Goal: Task Accomplishment & Management: Complete application form

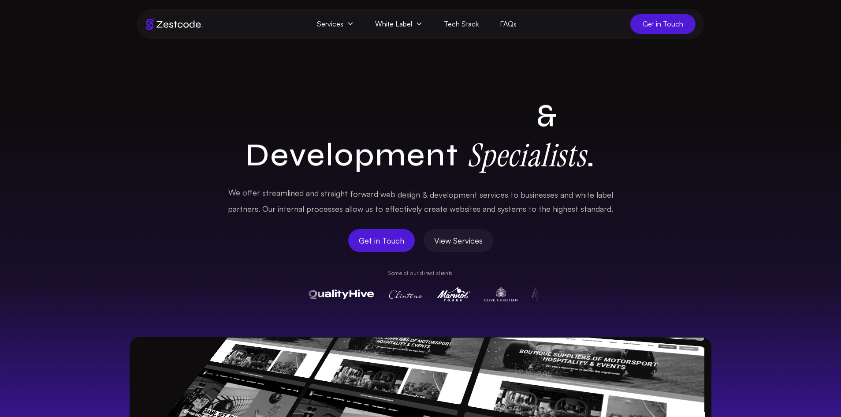
click at [660, 22] on span "Get in Touch" at bounding box center [662, 24] width 65 height 20
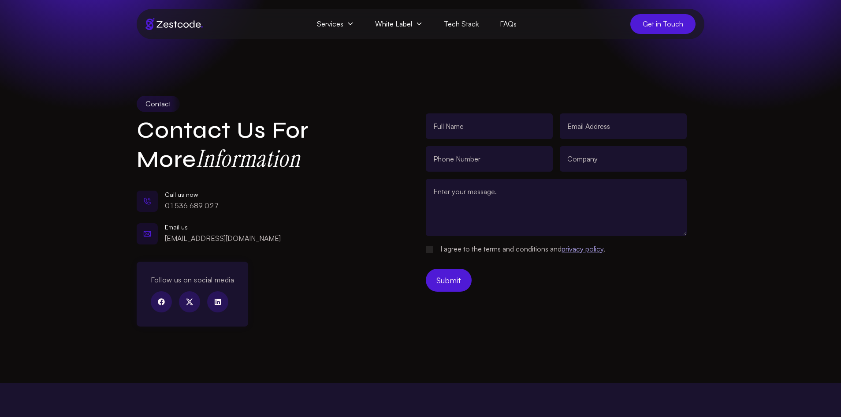
type input "Komal Vaghasiya"
type input "komal@codetrinity.co"
type input "9564541201"
type input "Codetrinity It Services"
click at [568, 217] on textarea at bounding box center [556, 207] width 261 height 57
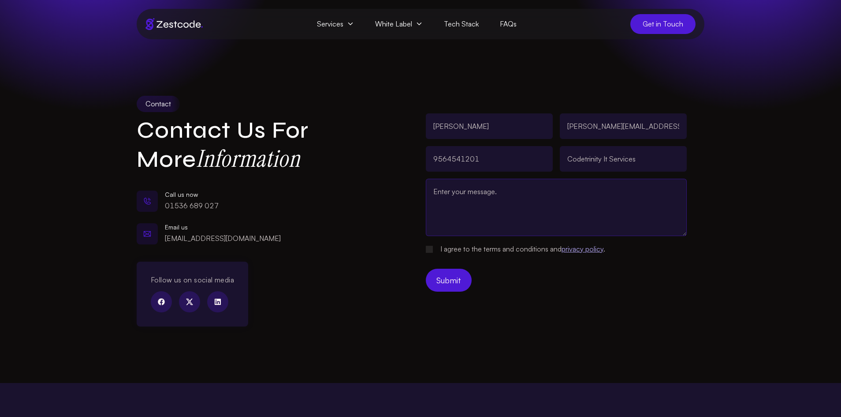
paste textarea "Hi, We’re looking for a Experienced WordPress designer/developer/team who can h…"
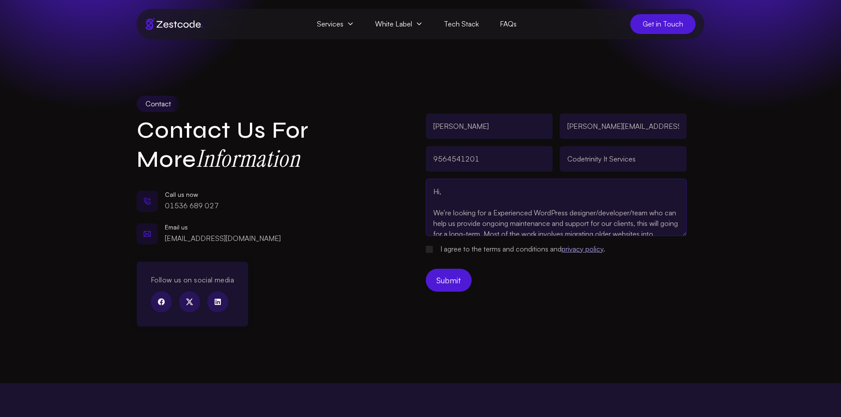
type textarea "Hi, We’re looking for a Experienced WordPress designer/developer/team who can h…"
click at [448, 246] on label "I agree to the terms and conditions and privacy policy ." at bounding box center [522, 248] width 165 height 11
click at [433, 246] on \\(\/contact\/\)\ "I agree to the terms and conditions and privacy policy ." at bounding box center [429, 249] width 7 height 7
checkbox \\(\/contact\/\)\ "true"
click at [447, 281] on button "Submit" at bounding box center [449, 279] width 46 height 23
